Goal: Task Accomplishment & Management: Complete application form

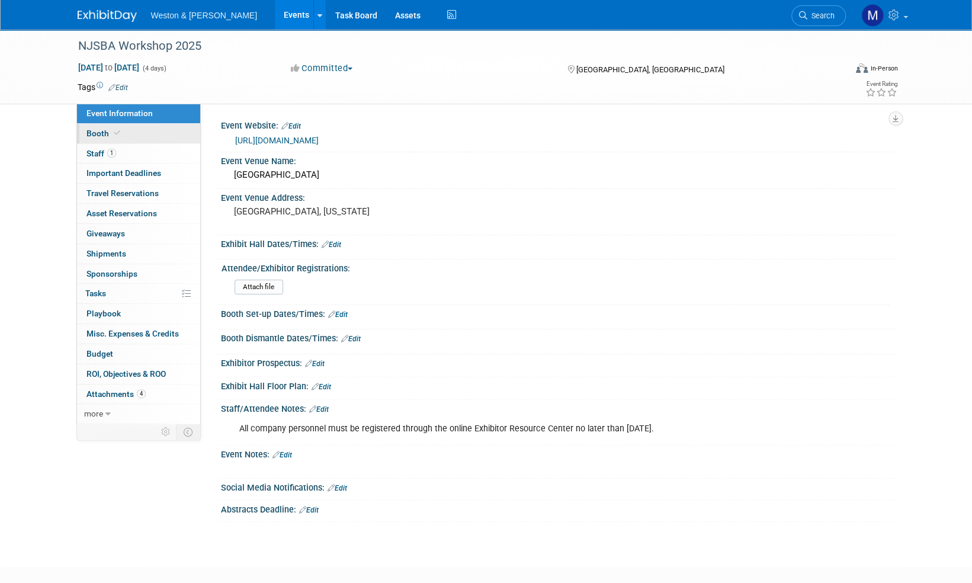
click at [96, 135] on span "Booth" at bounding box center [104, 133] width 36 height 9
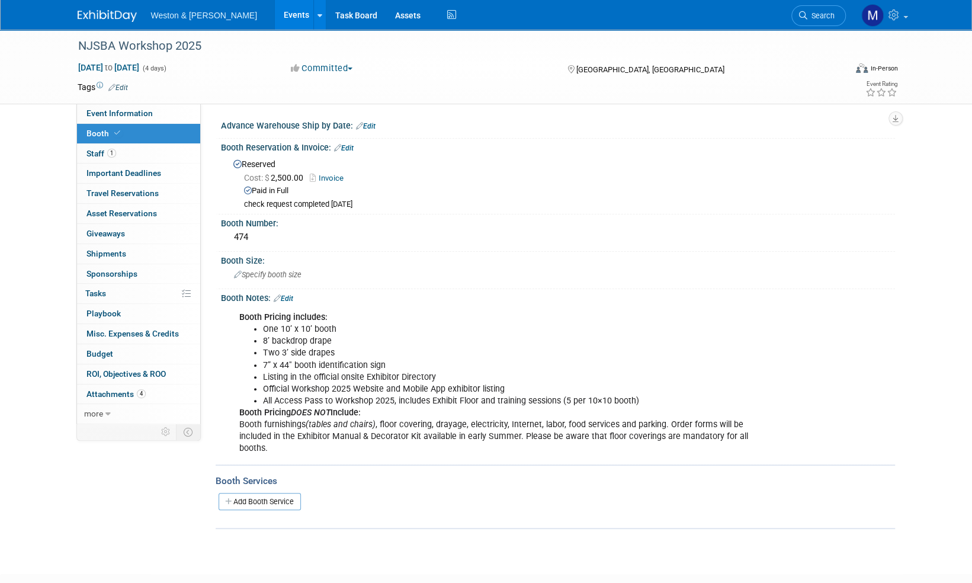
click at [456, 488] on div "Add Booth Service" at bounding box center [556, 501] width 680 height 27
click at [95, 152] on span "Staff 1" at bounding box center [101, 153] width 30 height 9
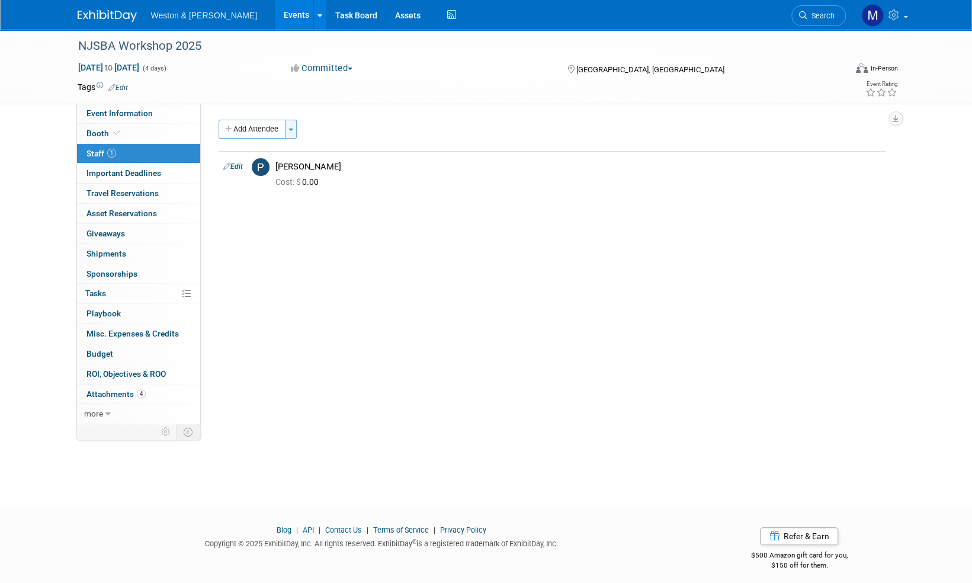
click at [294, 127] on button "Toggle Dropdown" at bounding box center [291, 129] width 12 height 19
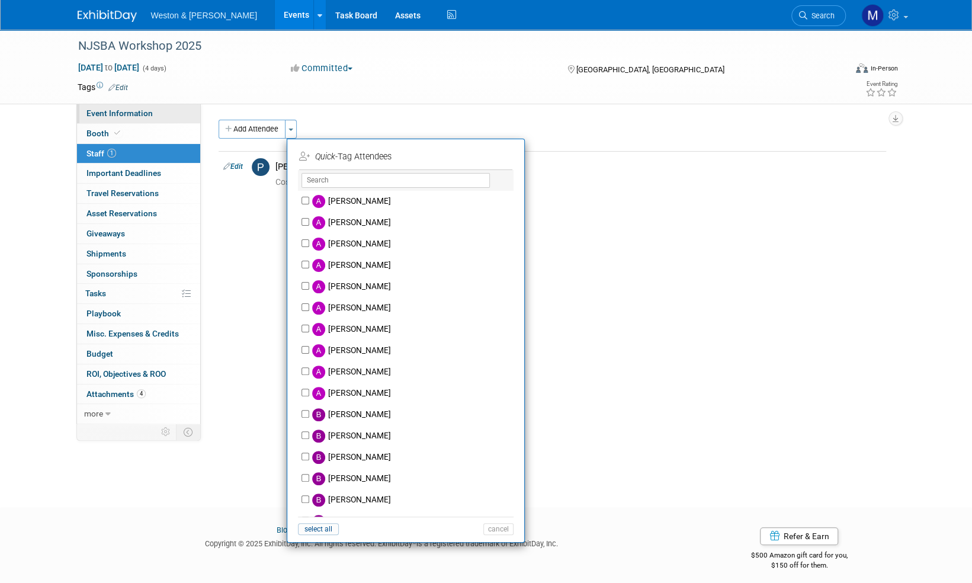
click at [120, 117] on span "Event Information" at bounding box center [119, 112] width 66 height 9
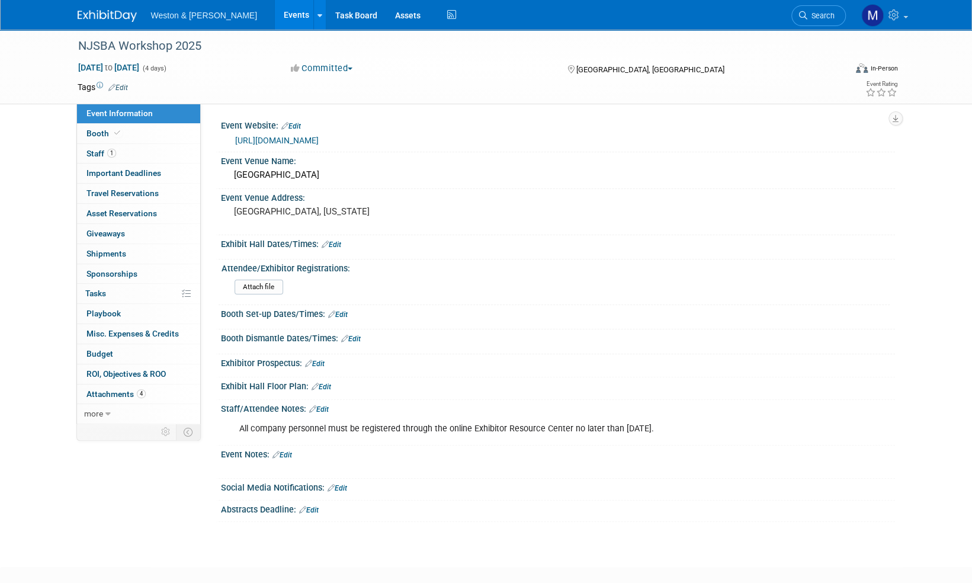
click at [323, 405] on link "Edit" at bounding box center [319, 409] width 20 height 8
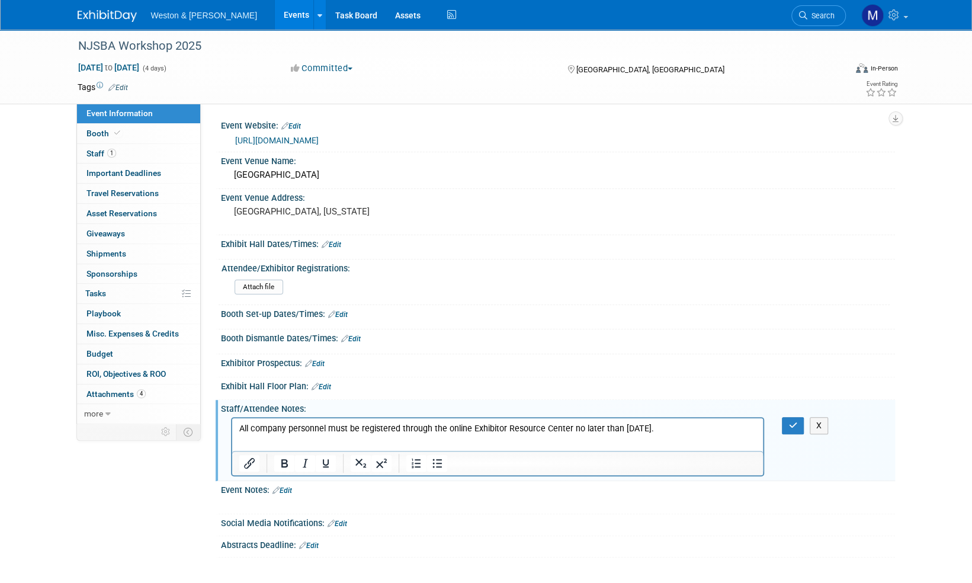
click at [683, 425] on p "All company personnel must be registered through the online Exhibitor Resource …" at bounding box center [498, 428] width 518 height 12
click at [792, 421] on icon "button" at bounding box center [793, 425] width 9 height 8
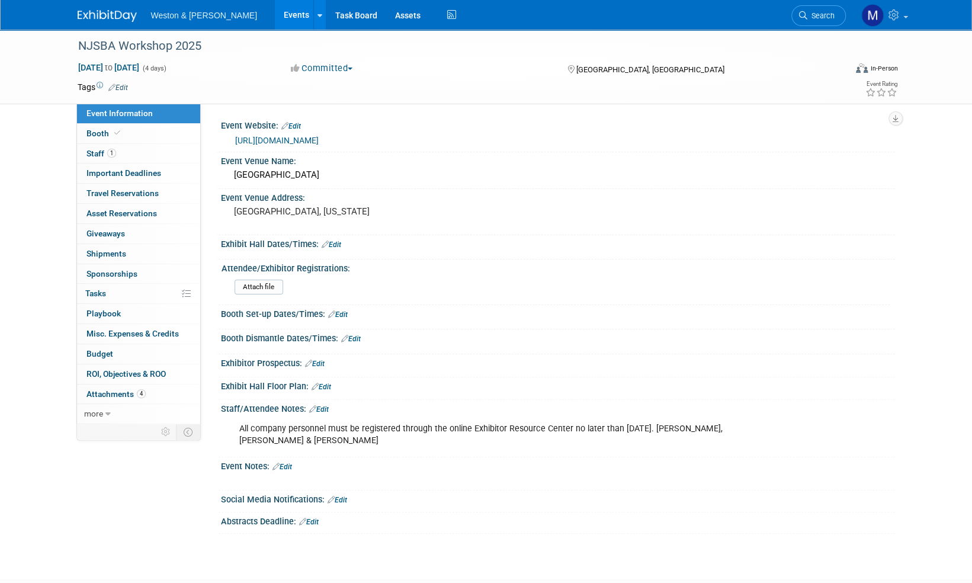
click at [104, 14] on img at bounding box center [107, 16] width 59 height 12
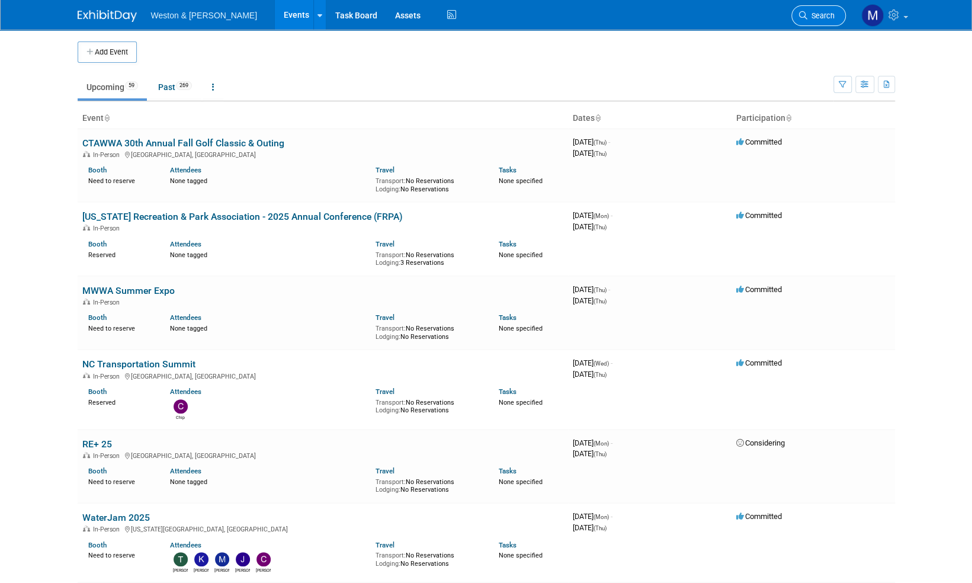
click at [827, 12] on span "Search" at bounding box center [820, 15] width 27 height 9
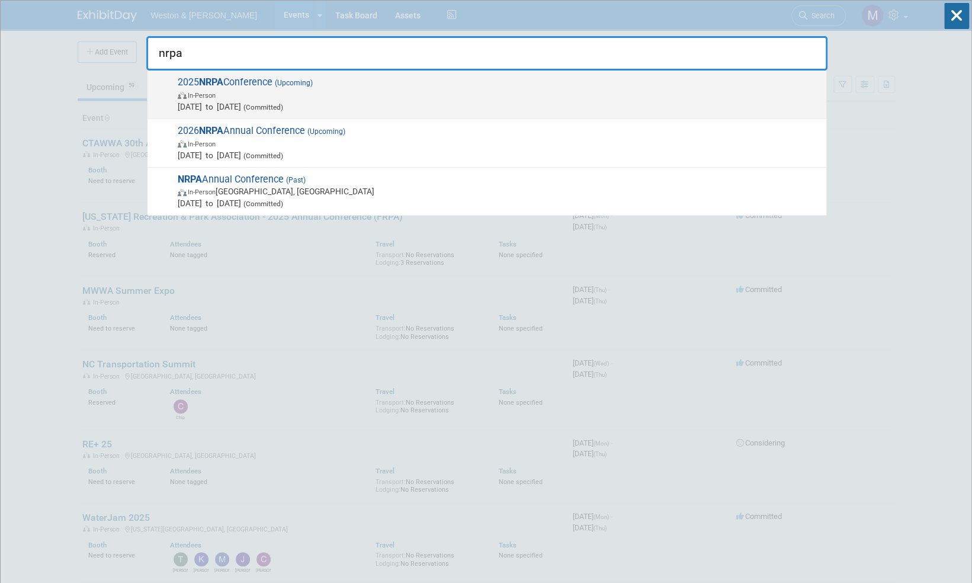
type input "nrpa"
click at [241, 82] on span "2025 NRPA Conference (Upcoming) In-Person Sep 16, 2025 to Sep 18, 2025 (Committ…" at bounding box center [497, 94] width 646 height 36
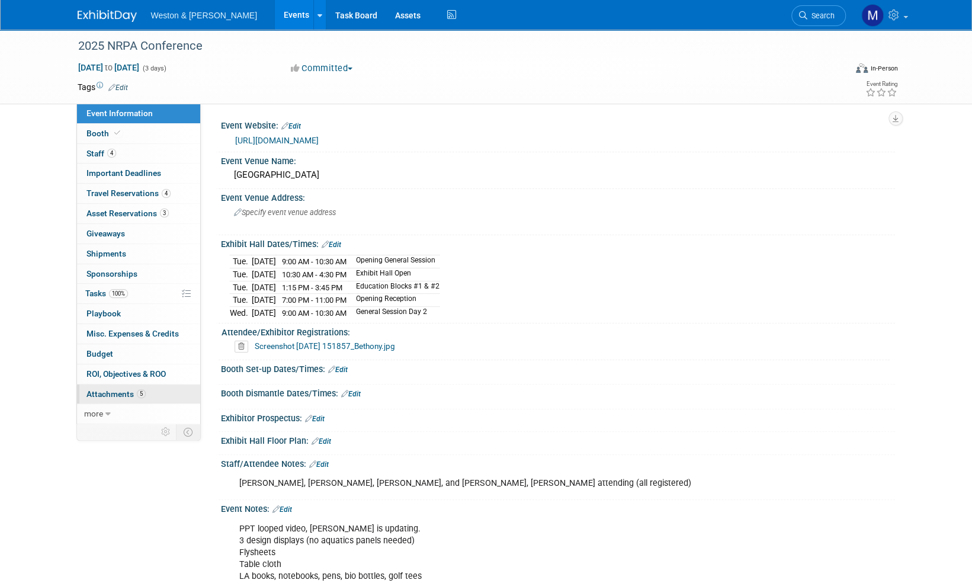
click at [126, 396] on span "Attachments 5" at bounding box center [115, 393] width 59 height 9
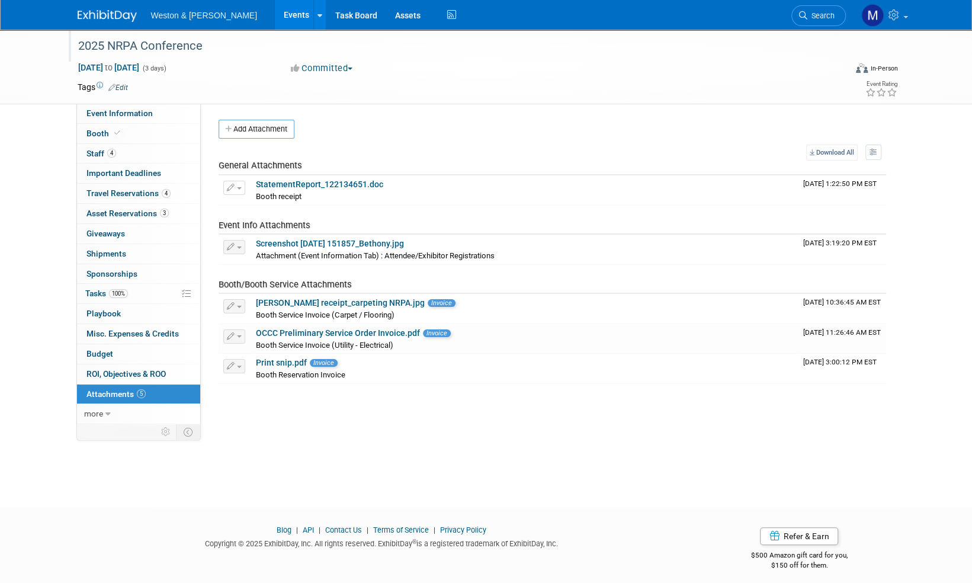
click at [123, 45] on div "2025 NRPA Conference" at bounding box center [451, 46] width 754 height 21
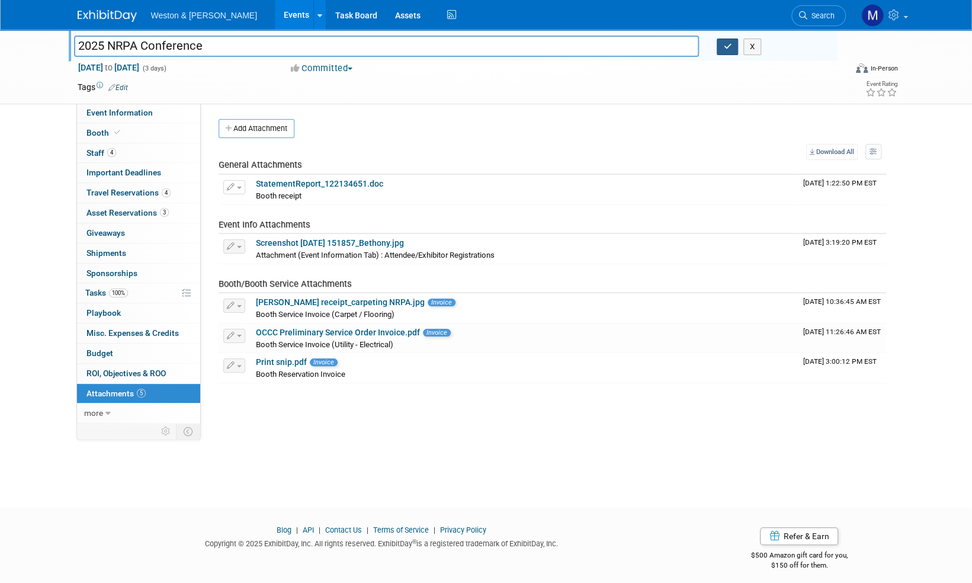
click at [731, 49] on button "button" at bounding box center [727, 47] width 21 height 17
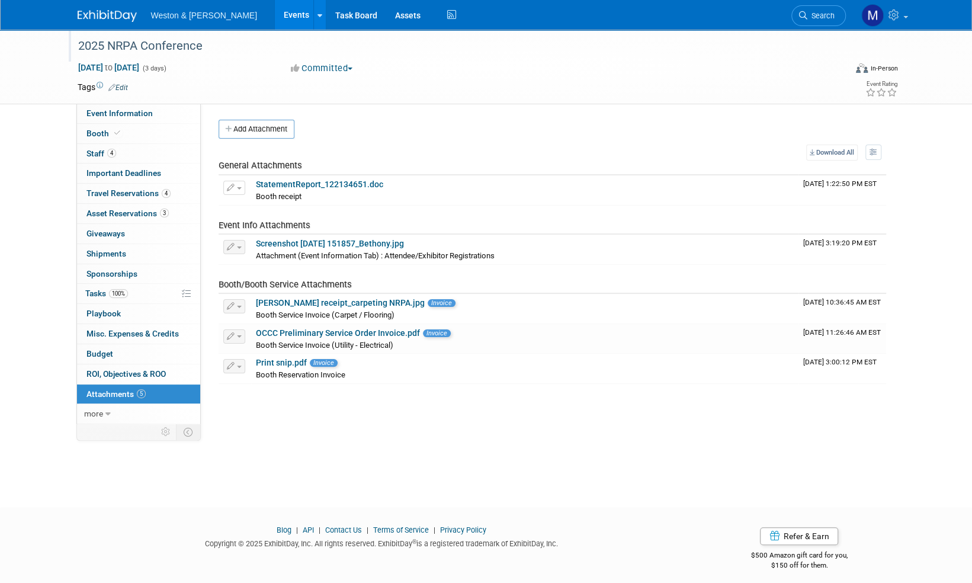
click at [104, 15] on img at bounding box center [107, 16] width 59 height 12
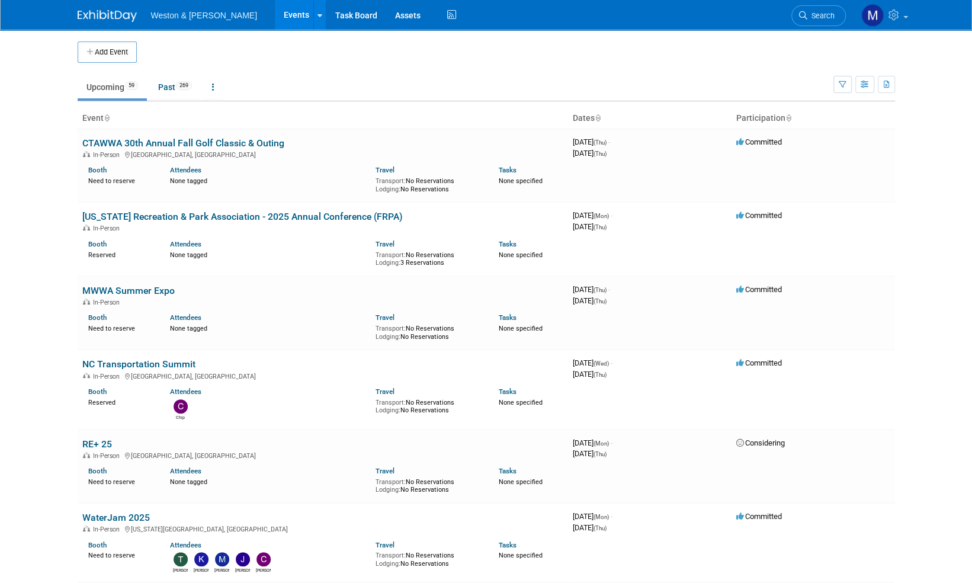
click at [111, 49] on button "Add Event" at bounding box center [107, 51] width 59 height 21
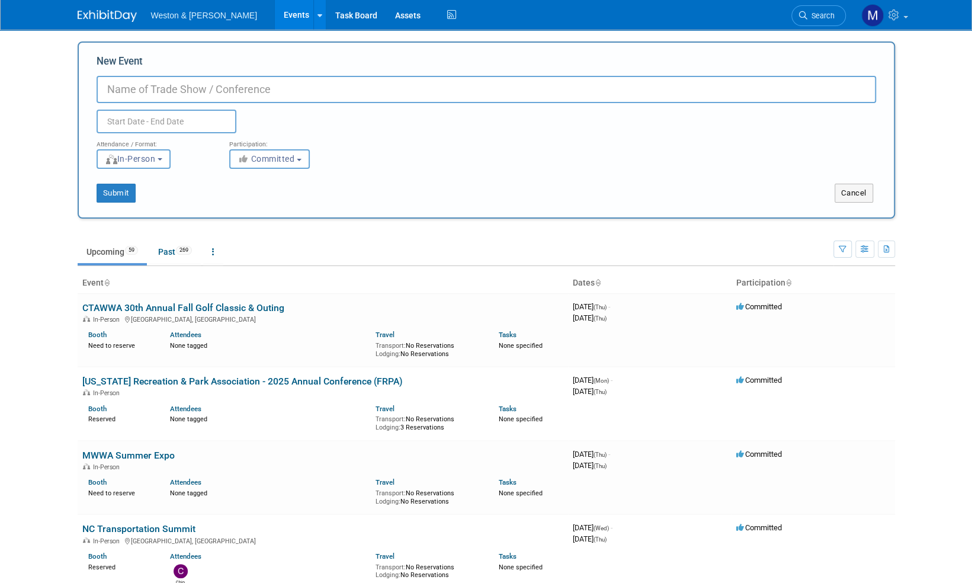
paste input "2026 NRPA Annual Conference"
type input "2026 NRPA Annual Conference"
click at [182, 118] on input "text" at bounding box center [167, 122] width 140 height 24
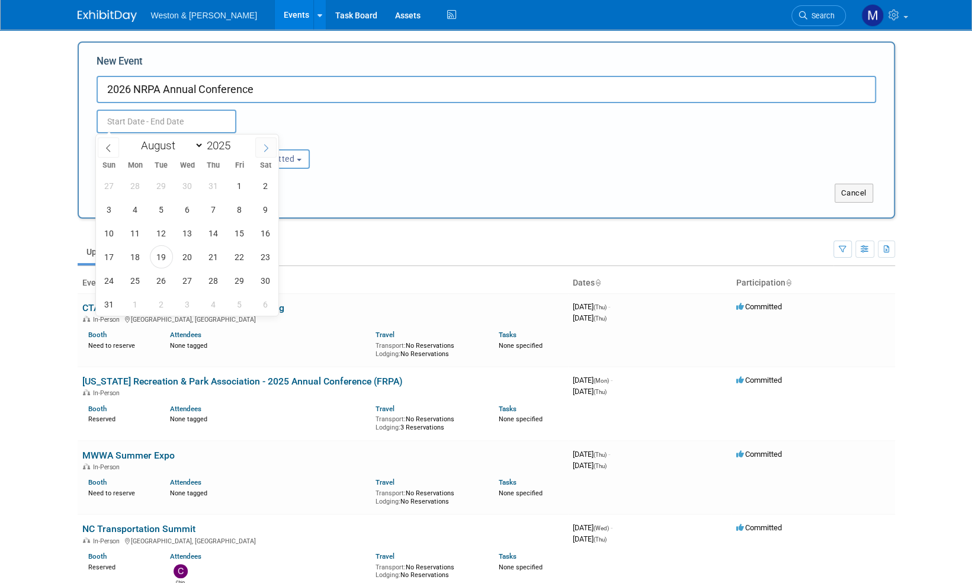
click at [263, 147] on icon at bounding box center [266, 148] width 8 height 8
click at [263, 146] on icon at bounding box center [266, 148] width 8 height 8
select select "11"
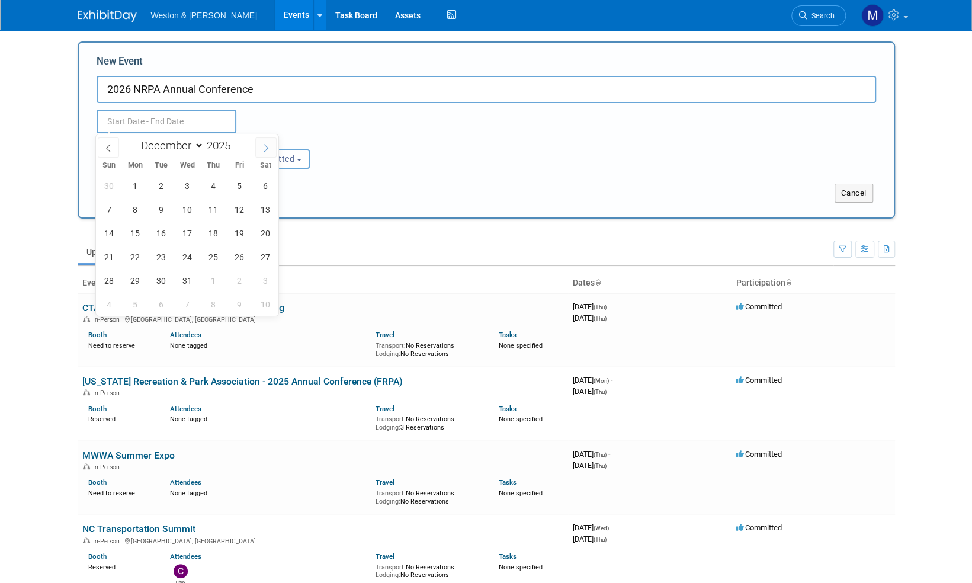
click at [263, 146] on icon at bounding box center [266, 148] width 8 height 8
type input "2026"
click at [264, 146] on icon at bounding box center [266, 148] width 8 height 8
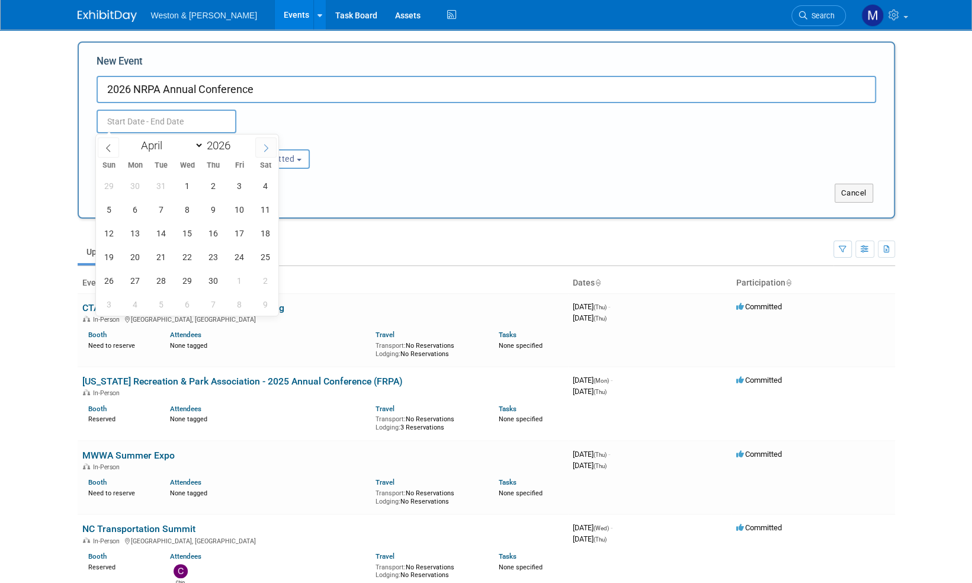
click at [264, 146] on icon at bounding box center [266, 148] width 8 height 8
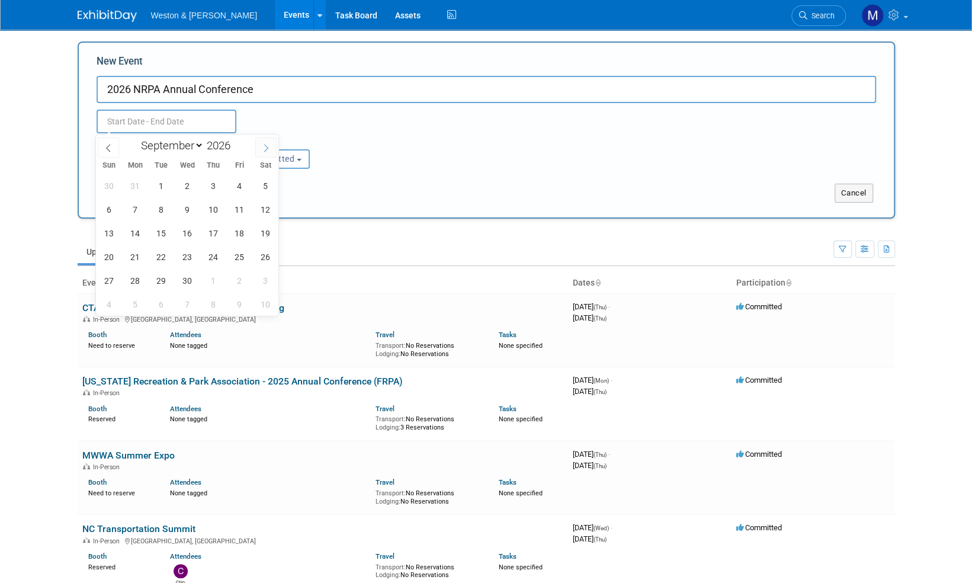
click at [264, 146] on icon at bounding box center [266, 148] width 8 height 8
click at [109, 149] on icon at bounding box center [108, 148] width 8 height 8
select select "8"
click at [159, 283] on span "29" at bounding box center [161, 280] width 23 height 23
click at [211, 281] on span "1" at bounding box center [213, 280] width 23 height 23
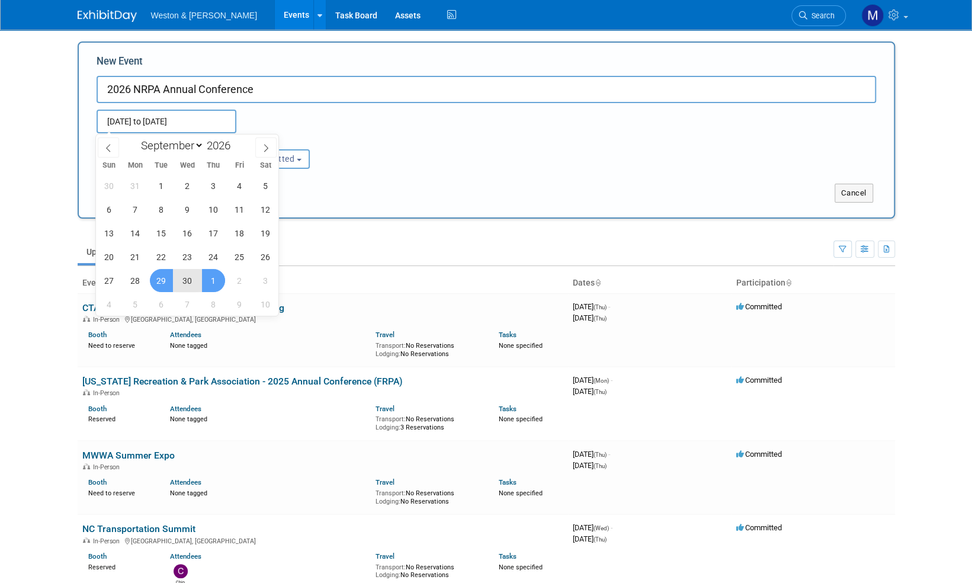
type input "Sep 29, 2026 to Oct 1, 2026"
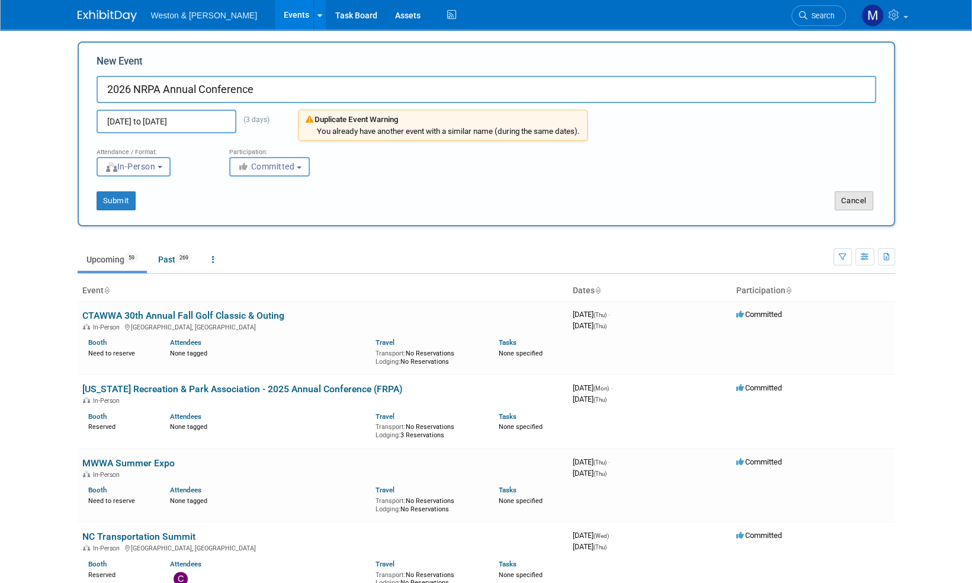
click at [860, 200] on button "Cancel" at bounding box center [854, 200] width 39 height 19
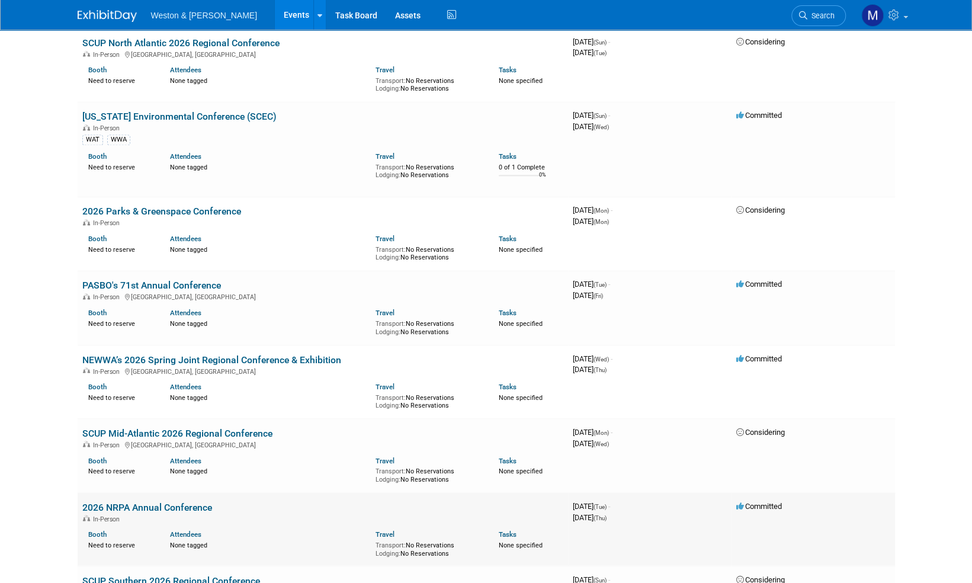
scroll to position [4253, 0]
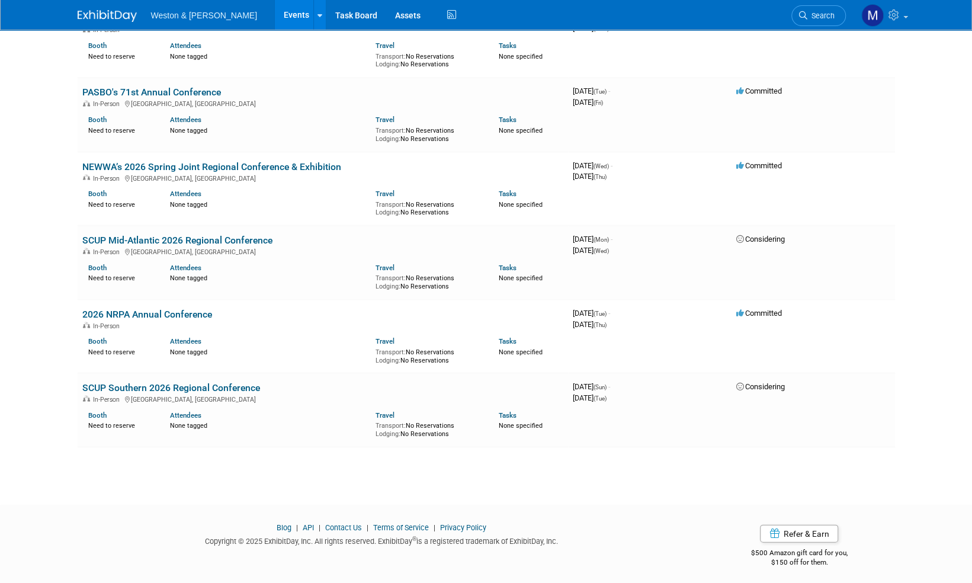
click at [100, 15] on img at bounding box center [107, 16] width 59 height 12
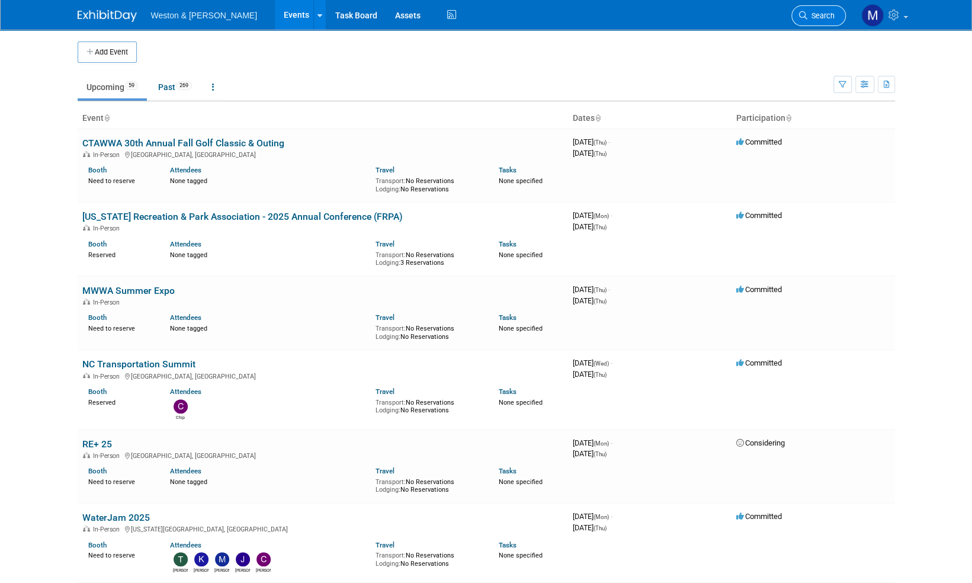
click at [829, 15] on span "Search" at bounding box center [820, 15] width 27 height 9
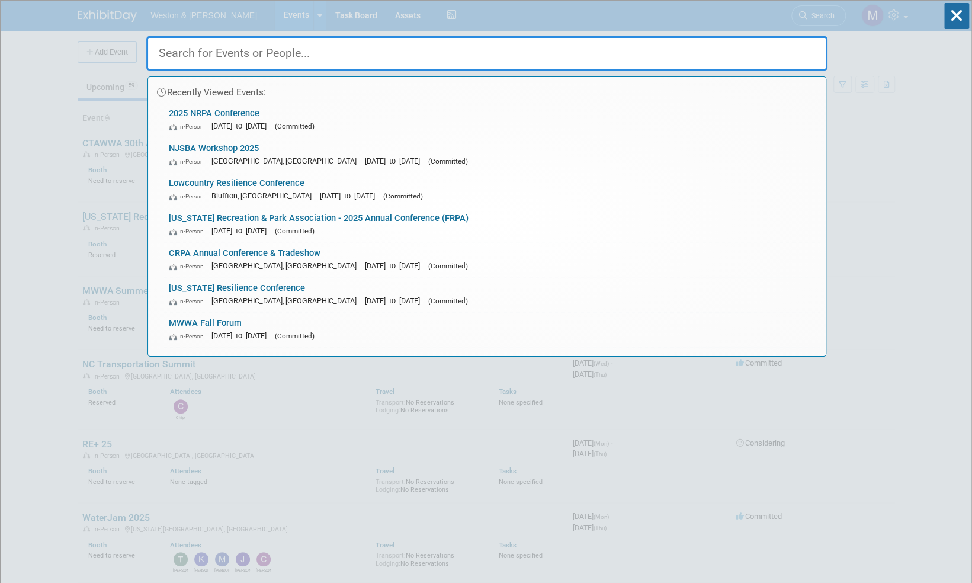
type input "m"
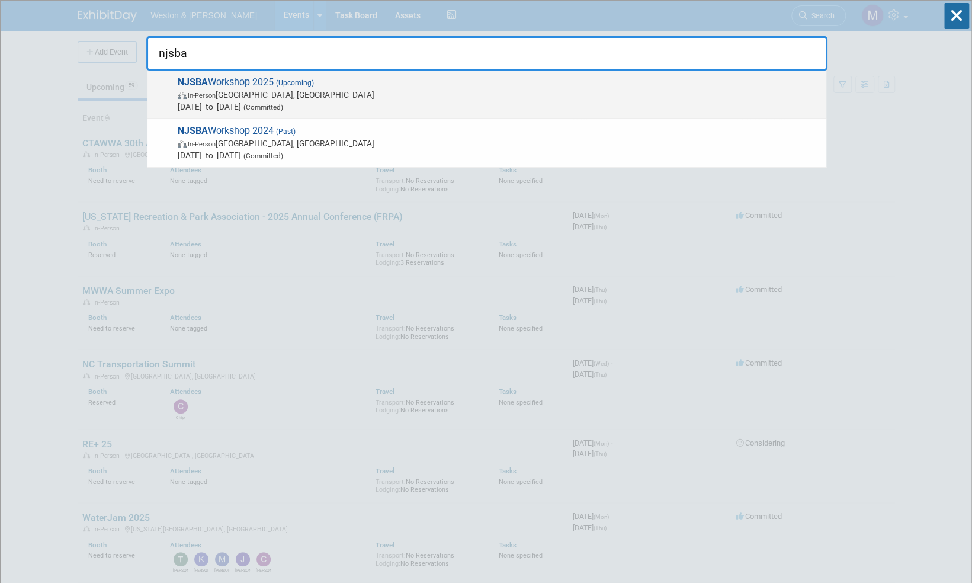
type input "njsba"
click span "NJSBA Workshop 2025 (Upcoming) In-Person [GEOGRAPHIC_DATA], [GEOGRAPHIC_DATA] […"
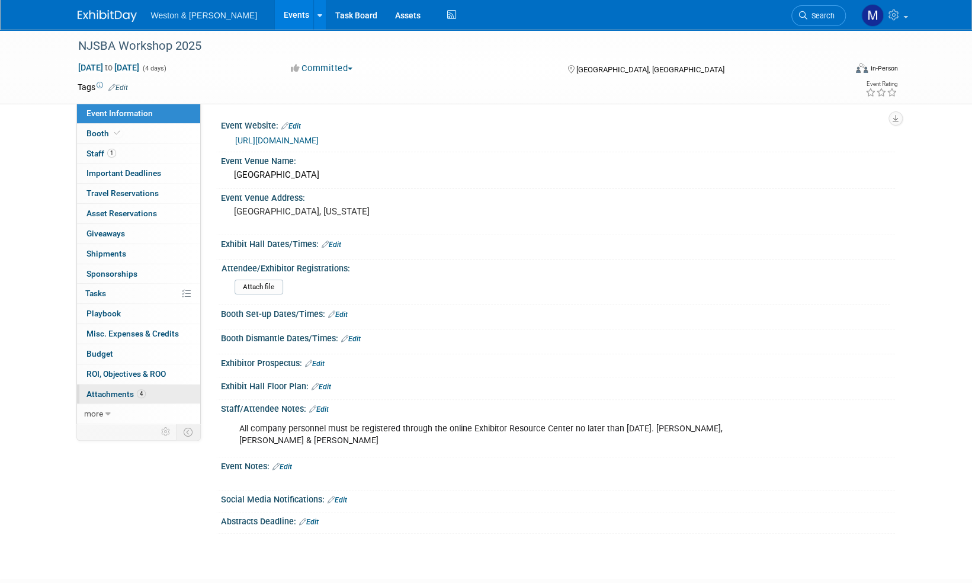
click at [114, 392] on span "Attachments 4" at bounding box center [115, 393] width 59 height 9
